Goal: Task Accomplishment & Management: Manage account settings

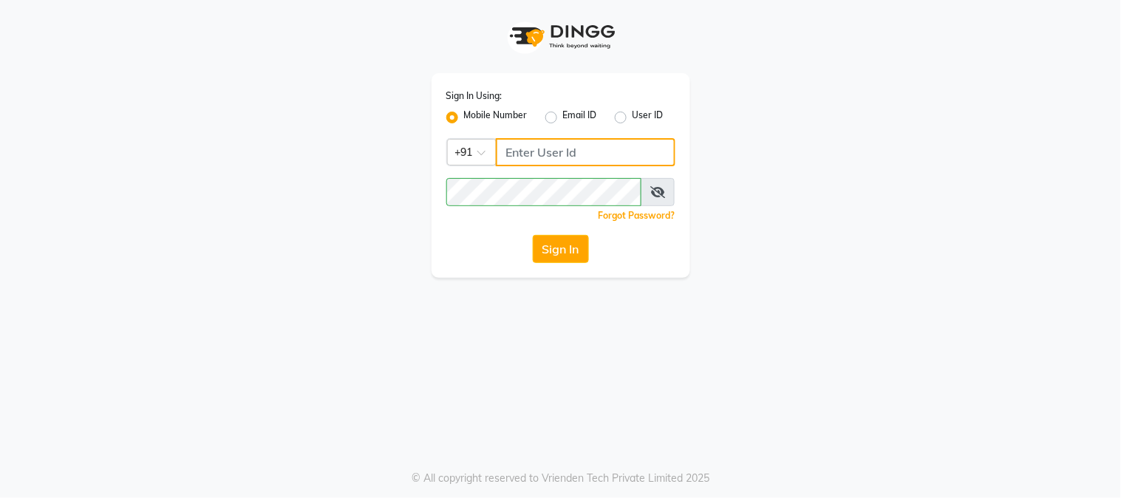
click at [579, 141] on input "Username" at bounding box center [586, 152] width 180 height 28
type input "7838777722"
click at [649, 196] on span at bounding box center [658, 192] width 34 height 28
click at [650, 195] on icon at bounding box center [657, 192] width 15 height 12
click at [650, 195] on span at bounding box center [658, 192] width 33 height 28
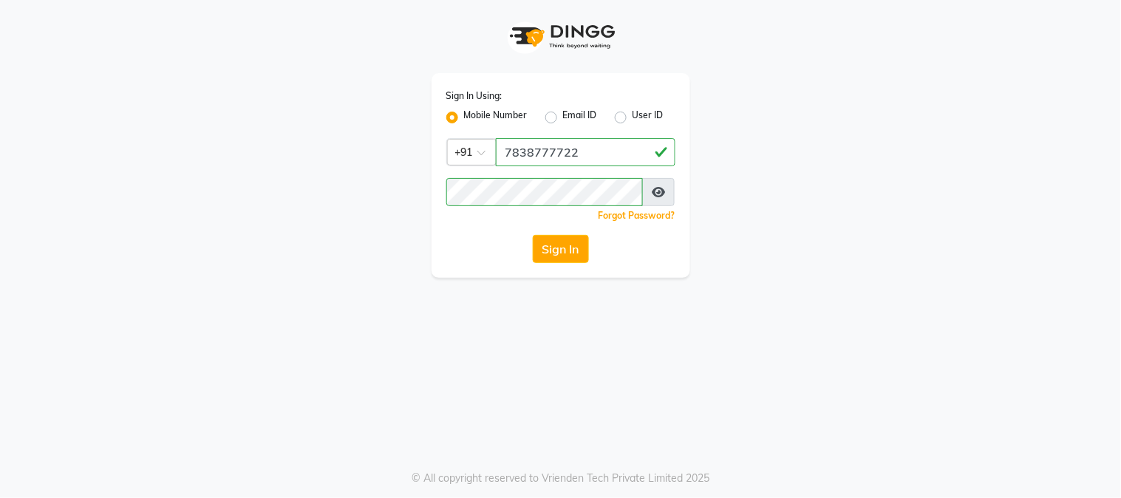
click at [662, 194] on icon at bounding box center [658, 192] width 13 height 12
click at [662, 194] on icon at bounding box center [657, 192] width 15 height 12
click at [656, 198] on span at bounding box center [658, 192] width 33 height 28
click at [568, 247] on button "Sign In" at bounding box center [561, 249] width 56 height 28
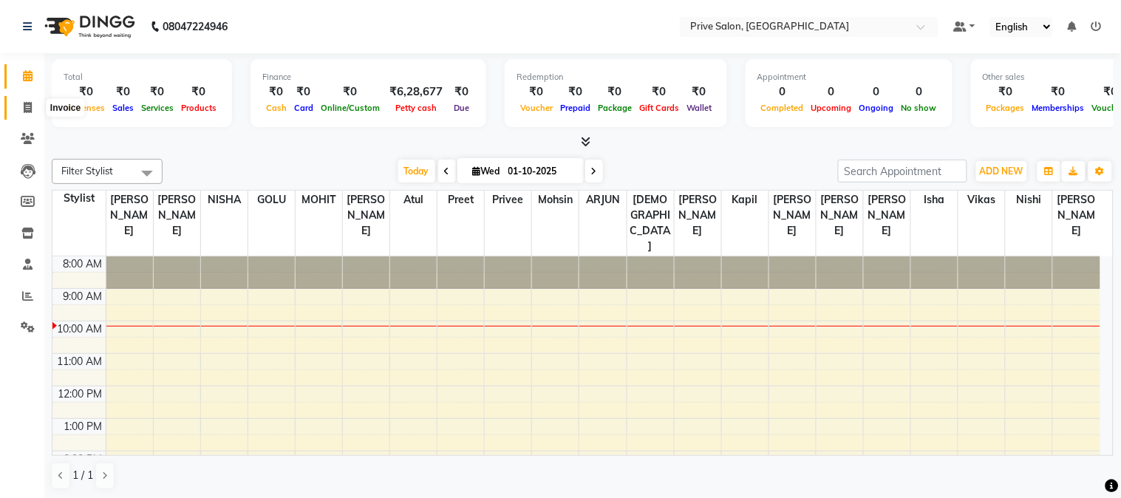
click at [24, 107] on icon at bounding box center [28, 107] width 8 height 11
select select "136"
select select "service"
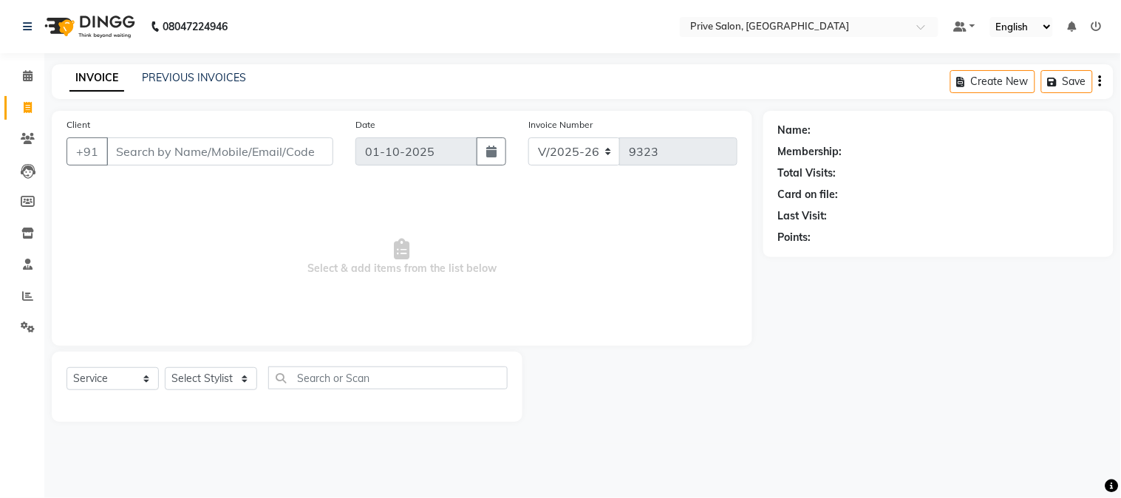
click at [242, 144] on input "Client" at bounding box center [219, 151] width 227 height 28
type input "8"
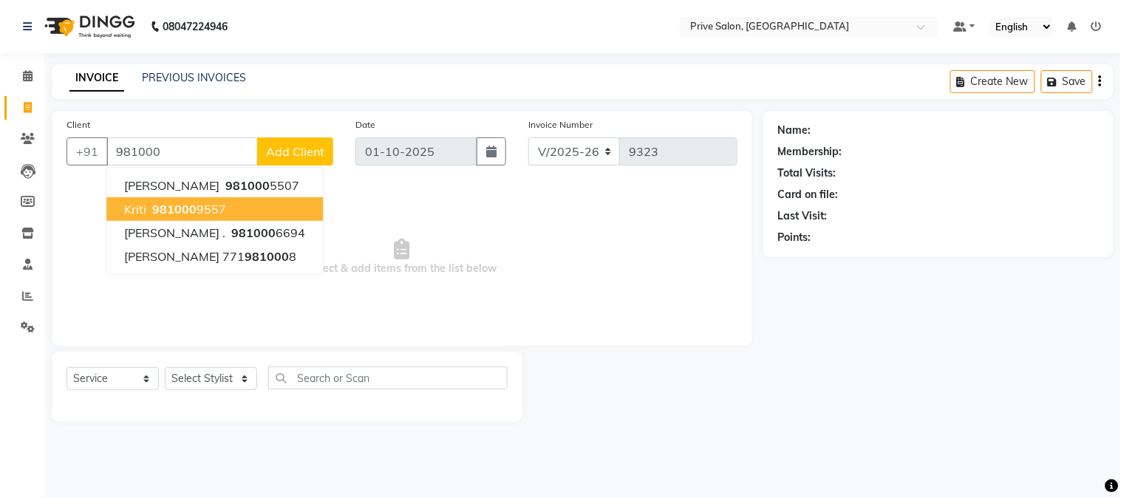
click at [240, 204] on button "kriti 981000 9557" at bounding box center [214, 209] width 217 height 24
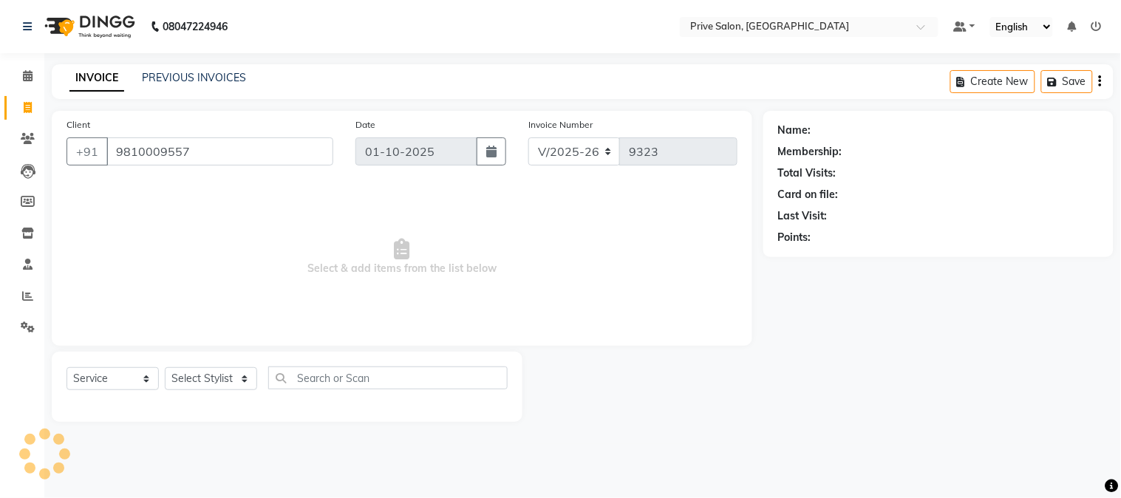
type input "9810009557"
select select "1: Object"
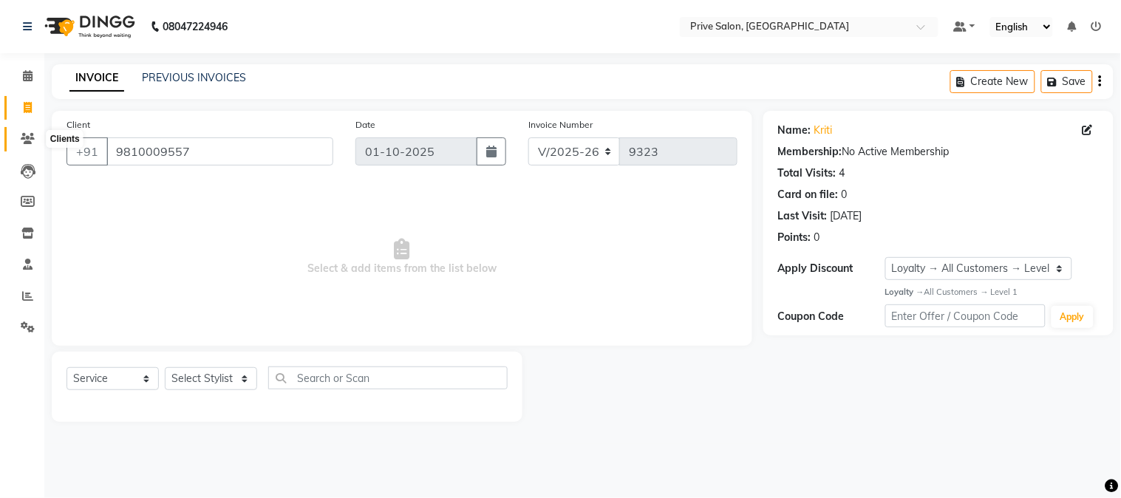
click at [21, 141] on icon at bounding box center [28, 138] width 14 height 11
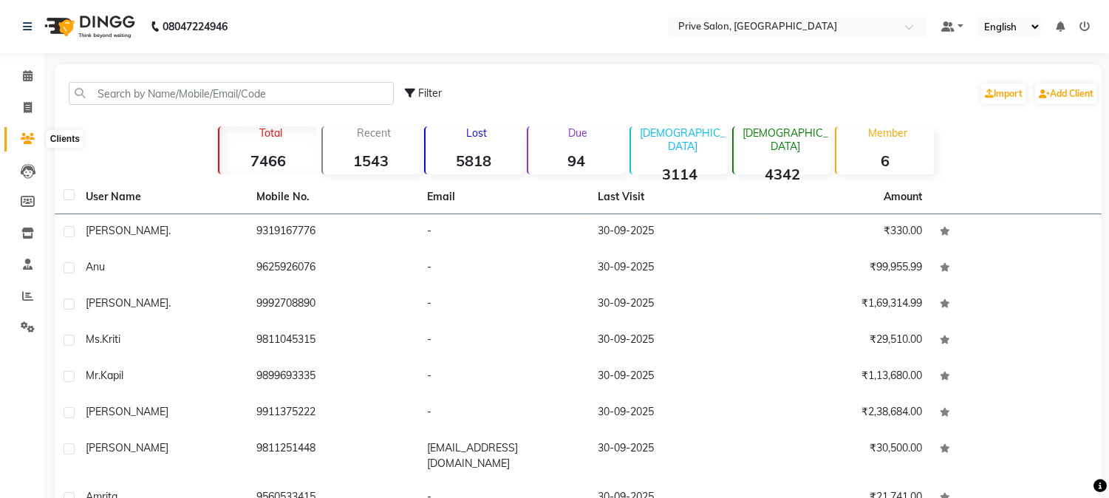
click at [31, 135] on icon at bounding box center [28, 138] width 14 height 11
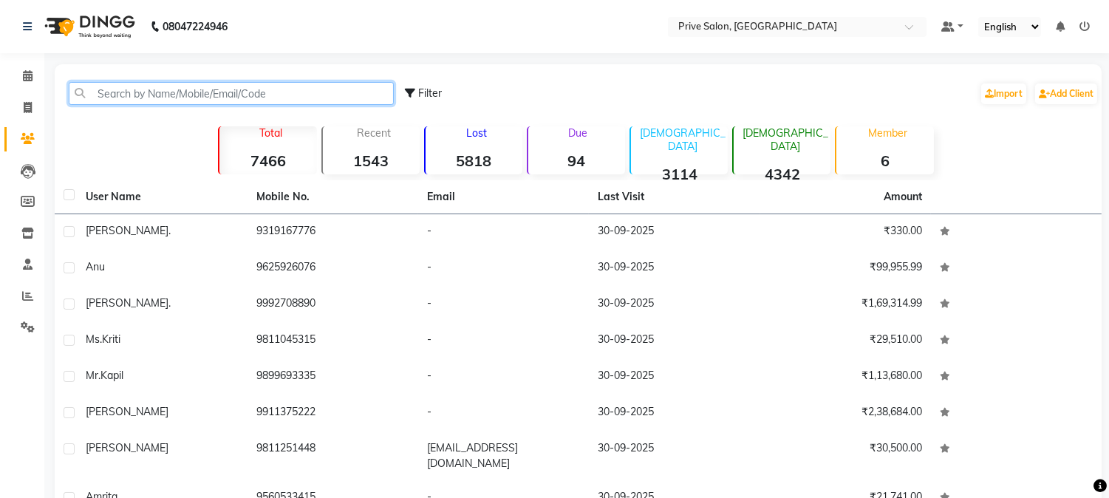
click at [180, 90] on input "text" at bounding box center [231, 93] width 325 height 23
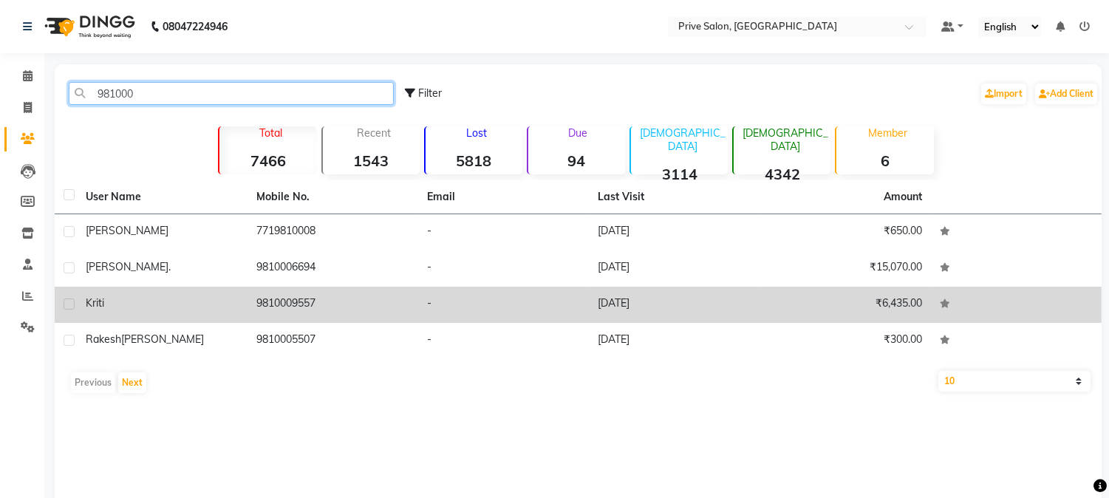
type input "981000"
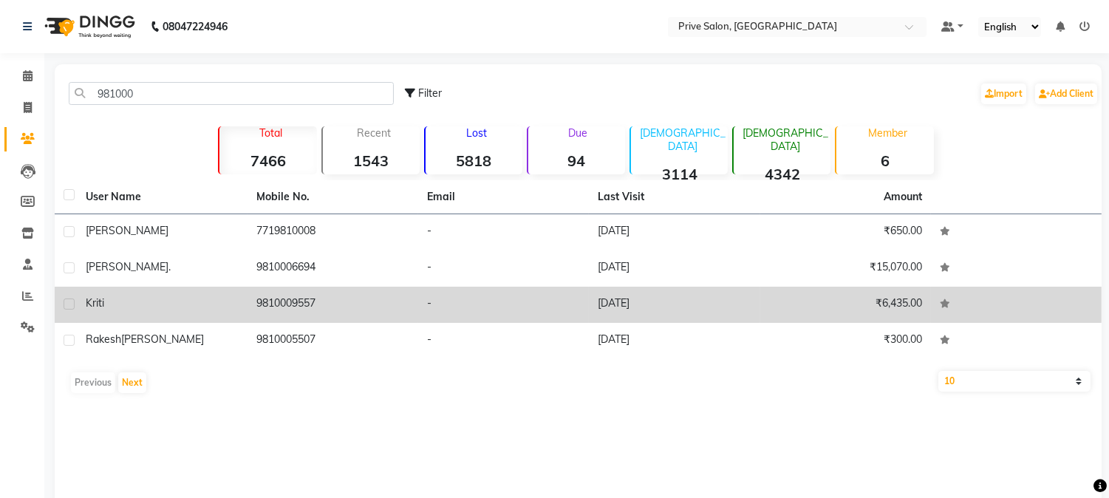
click at [72, 307] on label at bounding box center [69, 304] width 11 height 11
click at [72, 307] on input "checkbox" at bounding box center [69, 305] width 10 height 10
checkbox input "true"
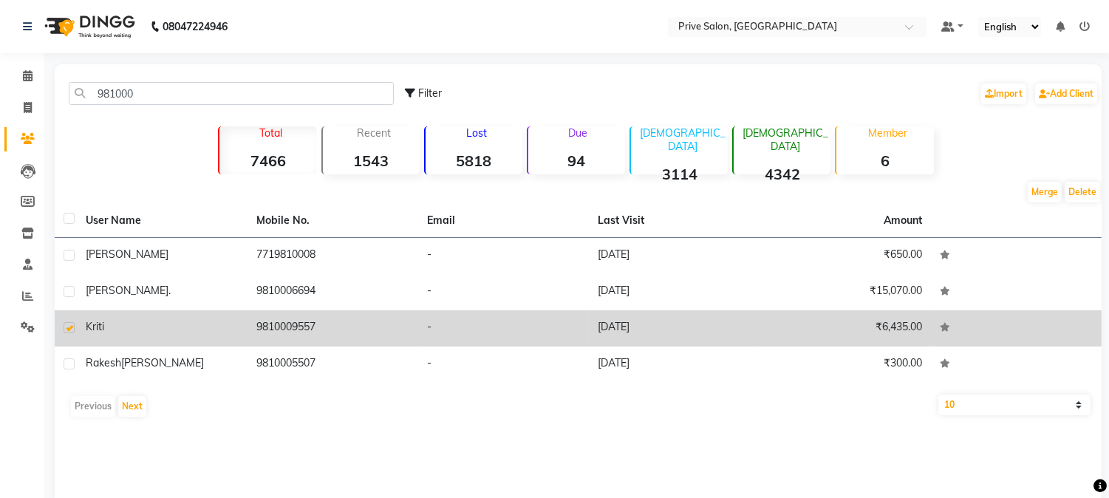
click at [250, 311] on td "9810009557" at bounding box center [333, 328] width 171 height 36
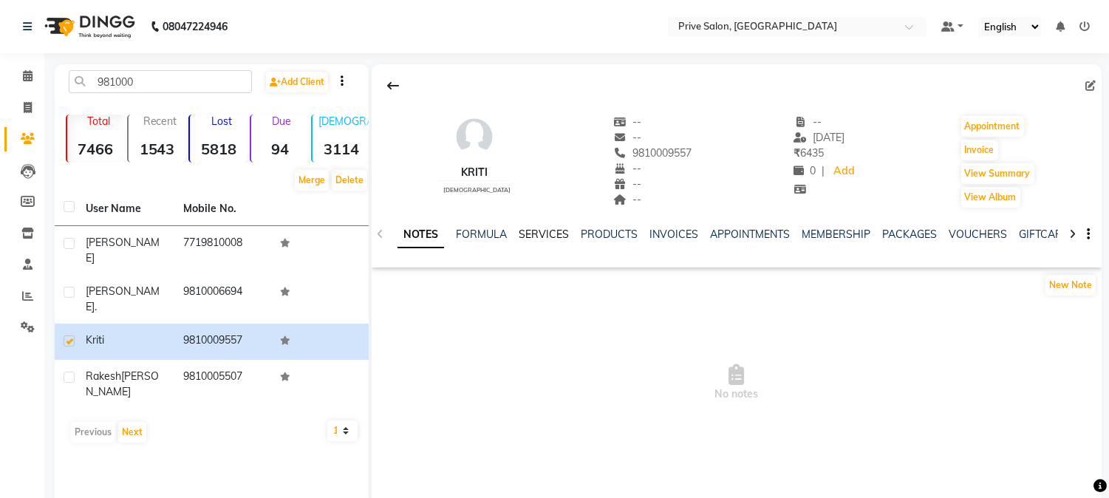
click at [541, 236] on link "SERVICES" at bounding box center [544, 234] width 50 height 13
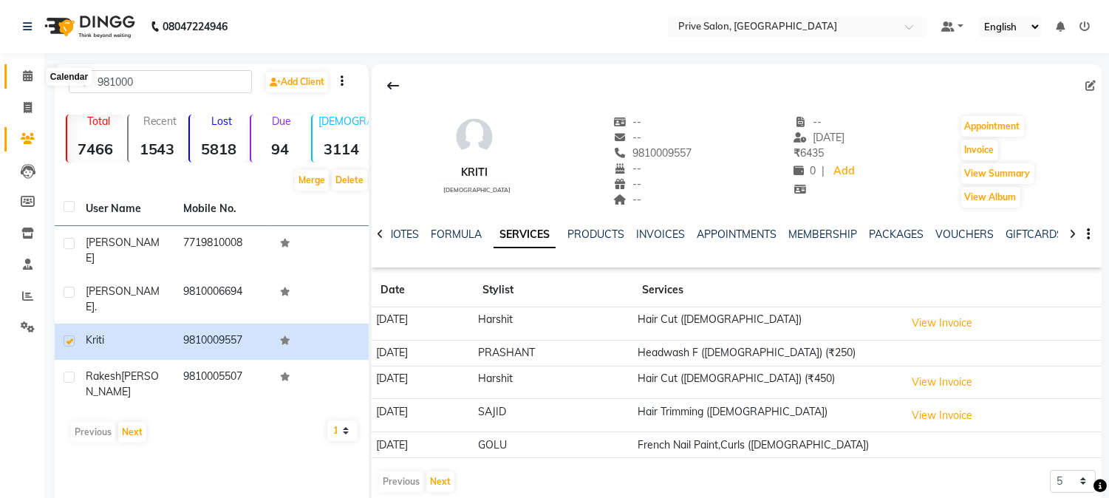
click at [26, 68] on span at bounding box center [28, 76] width 26 height 17
